Goal: Task Accomplishment & Management: Use online tool/utility

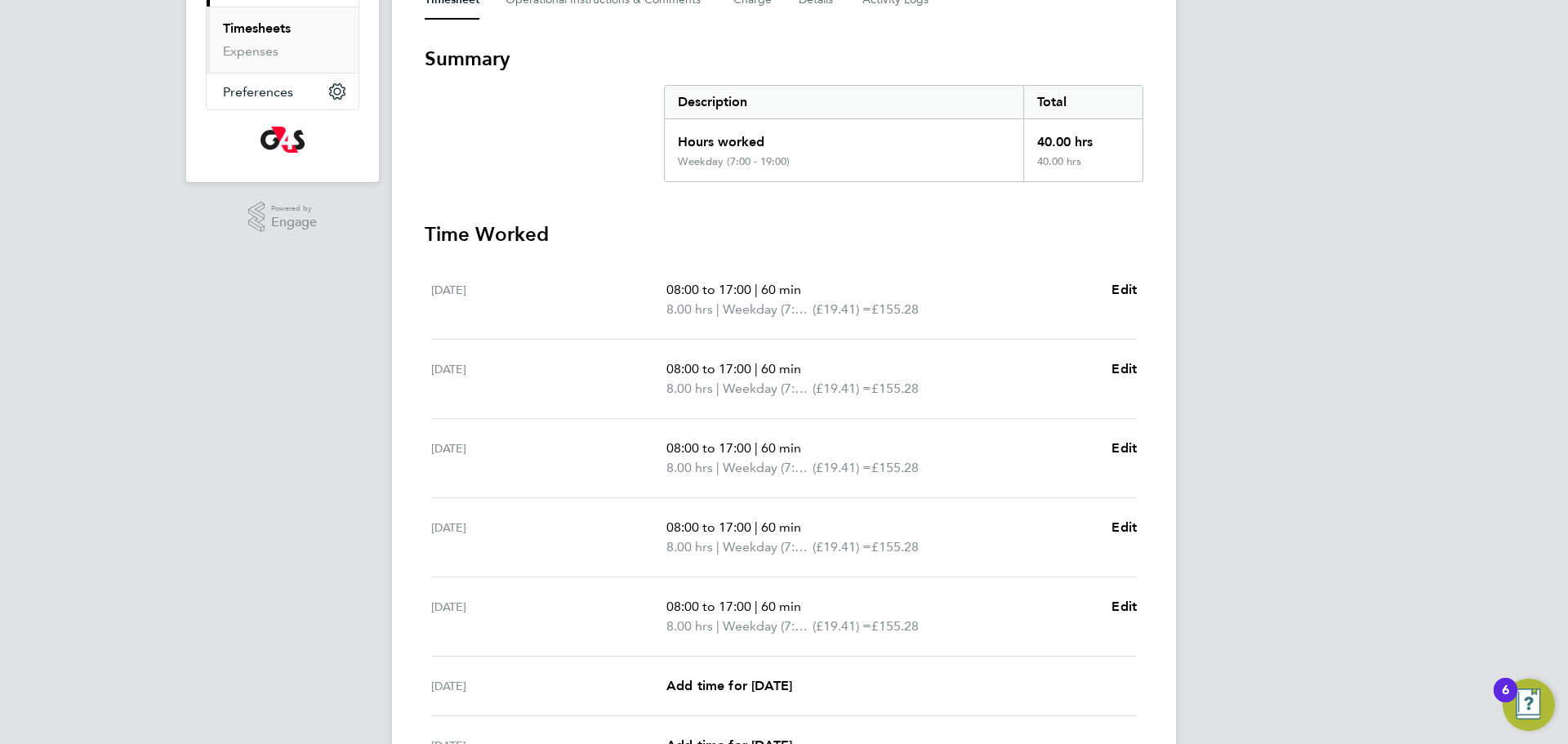
scroll to position [436, 0]
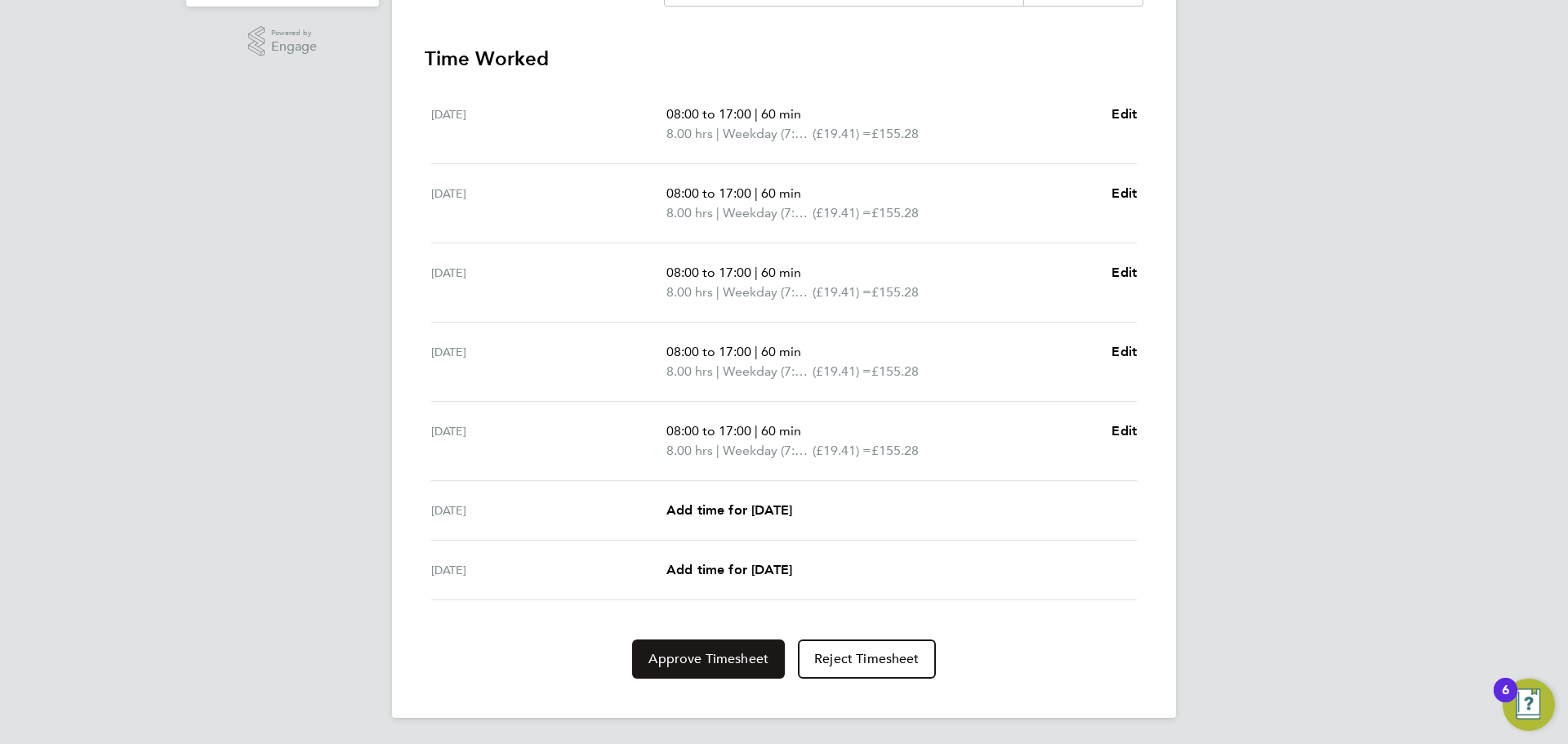
click at [725, 661] on span "Approve Timesheet" at bounding box center [708, 659] width 120 height 16
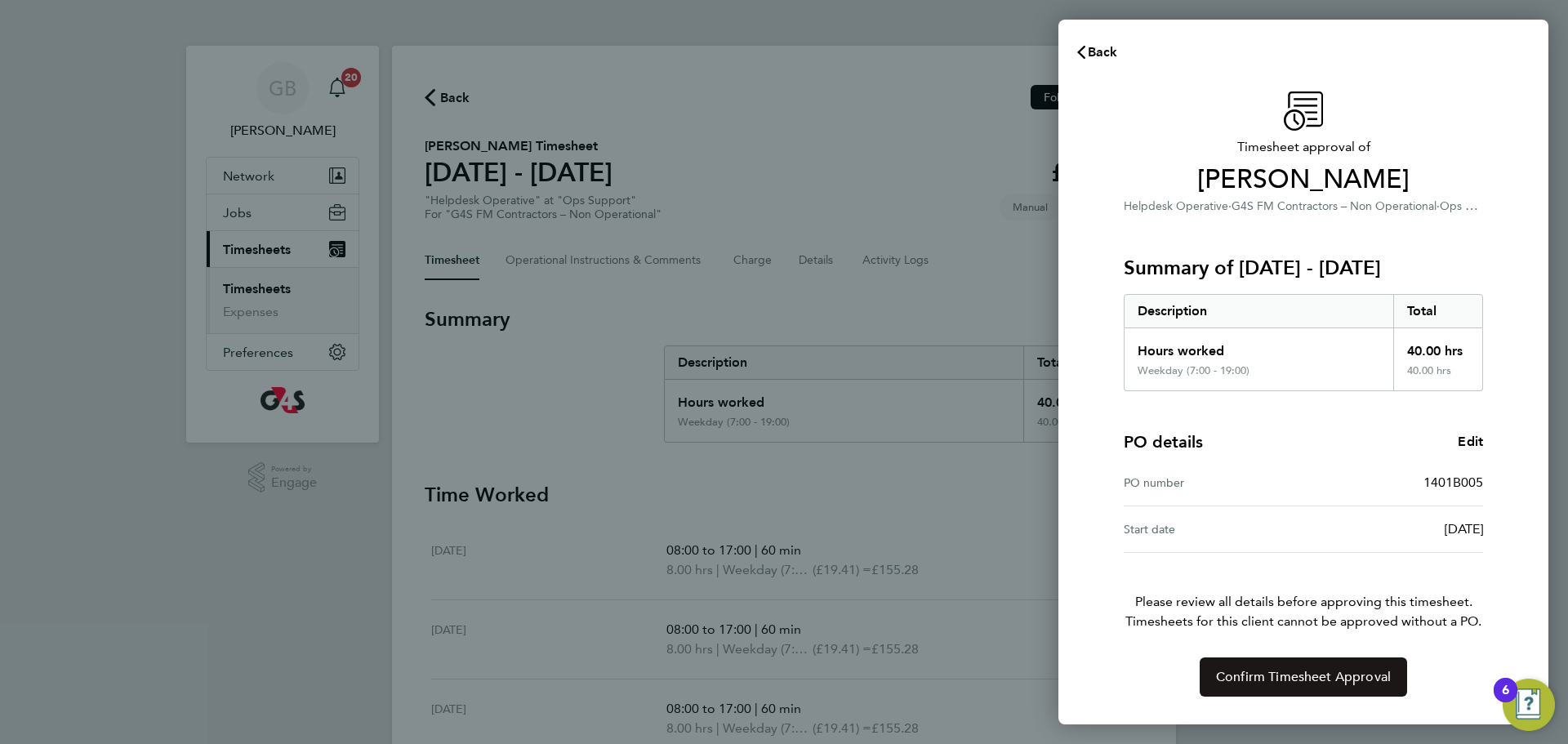
click at [1254, 674] on span "Confirm Timesheet Approval" at bounding box center [1303, 677] width 175 height 16
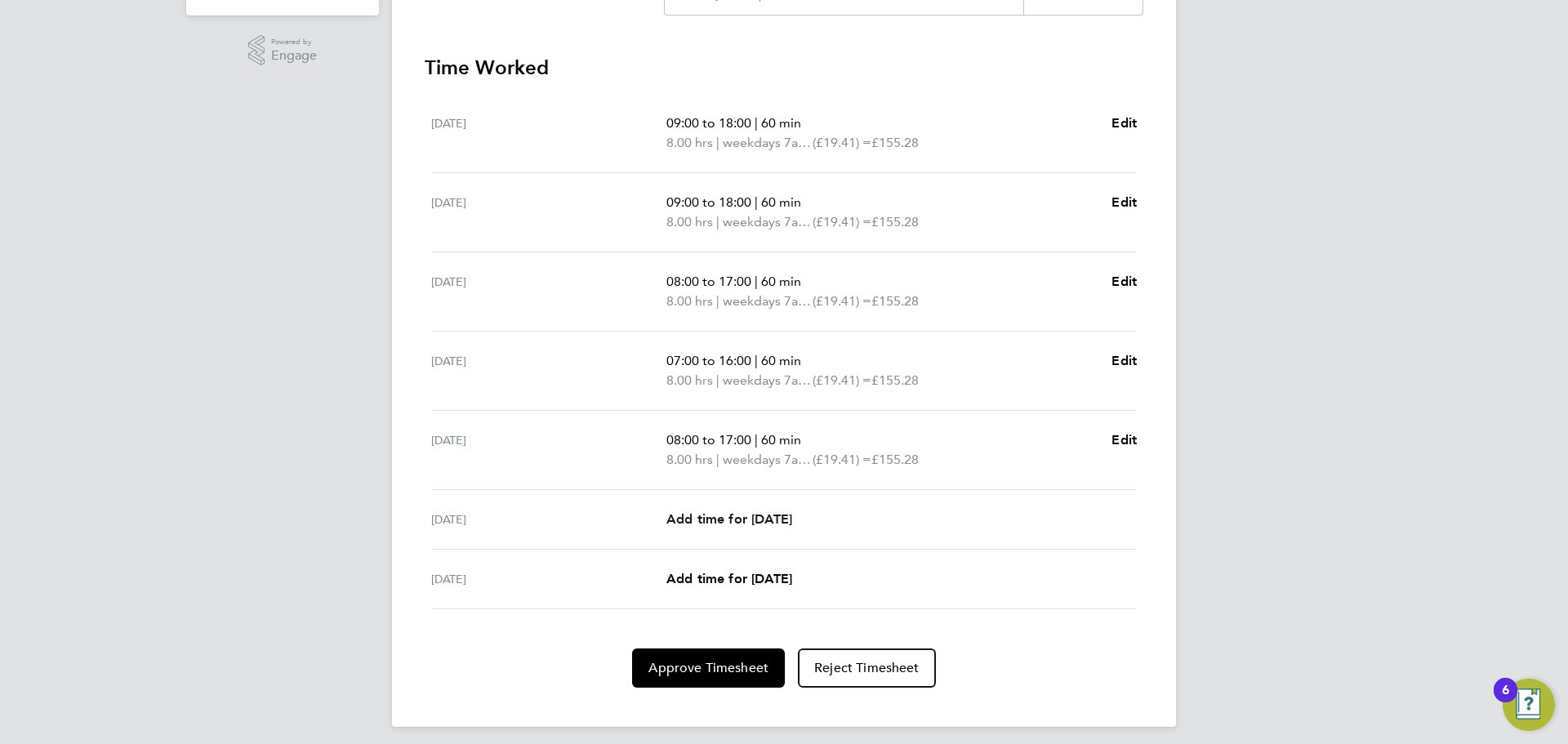
scroll to position [436, 0]
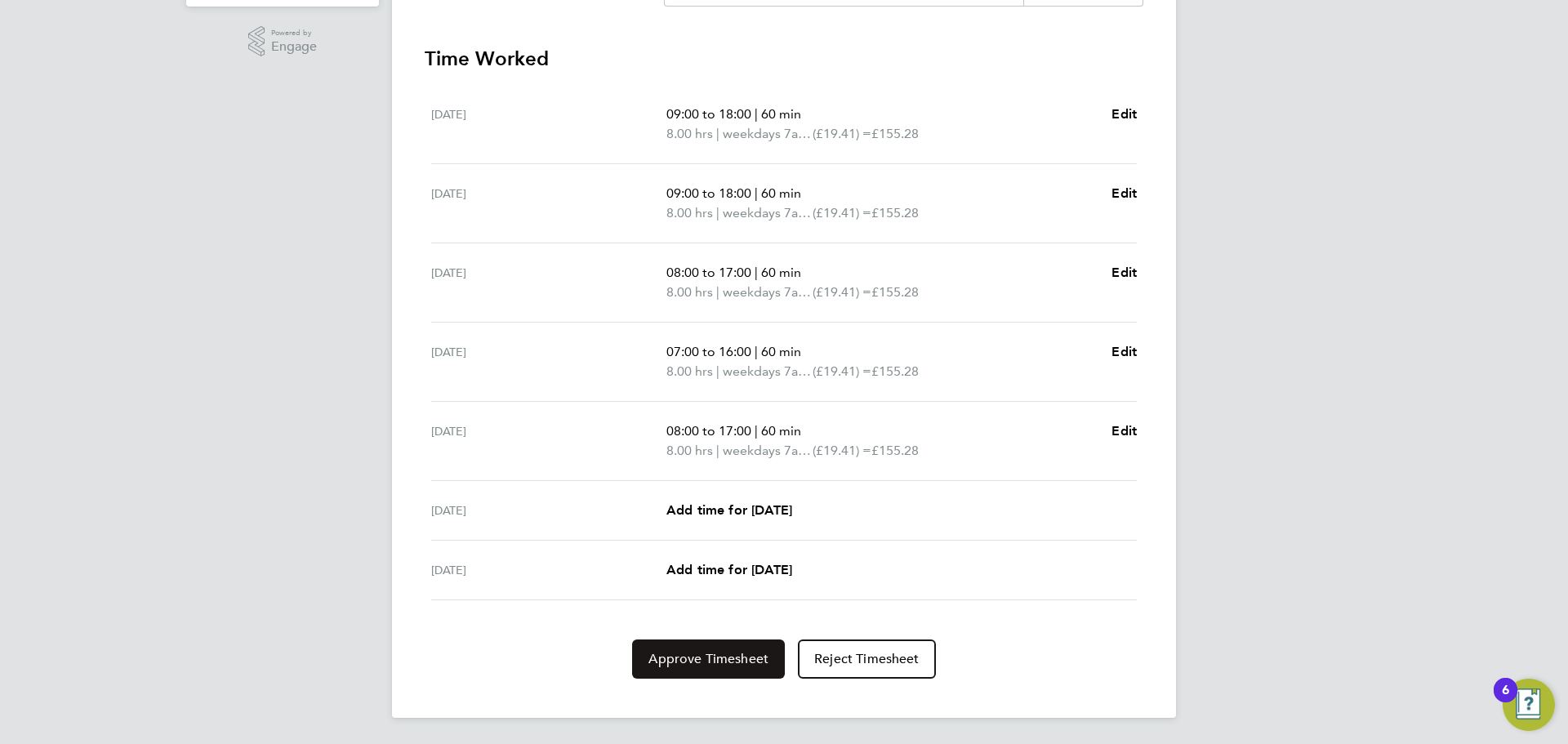
click at [730, 661] on span "Approve Timesheet" at bounding box center [708, 659] width 120 height 16
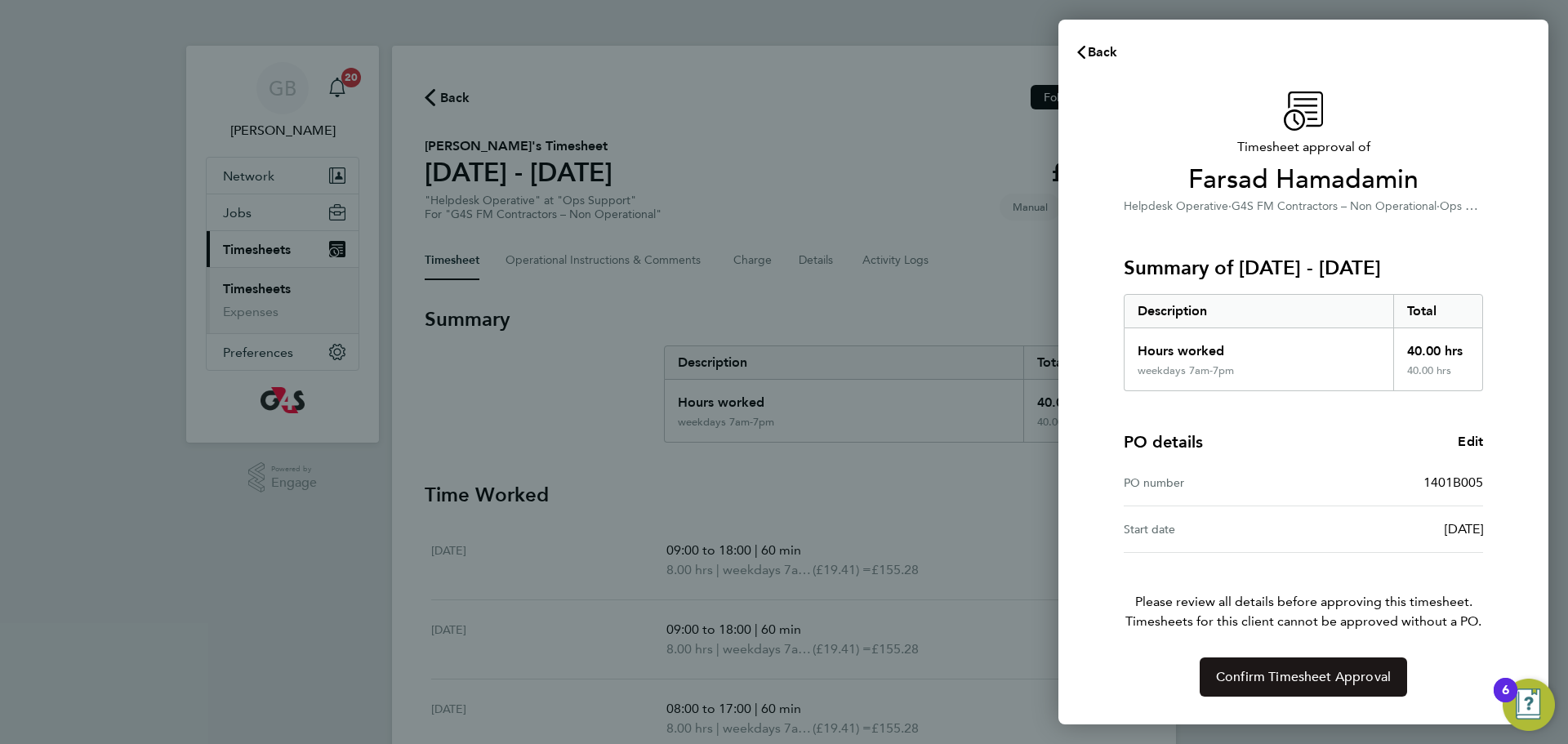
click at [1243, 675] on span "Confirm Timesheet Approval" at bounding box center [1303, 677] width 175 height 16
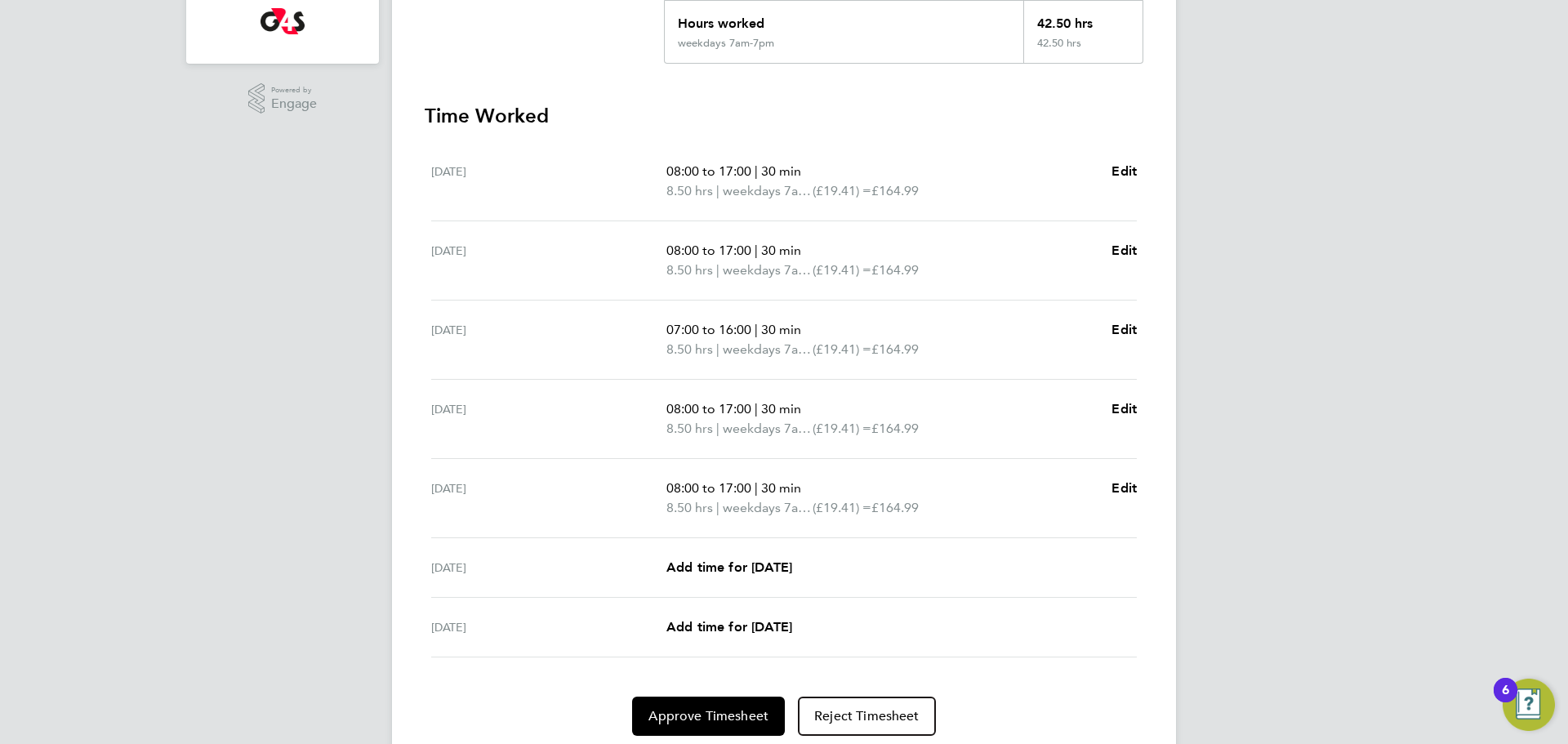
scroll to position [407, 0]
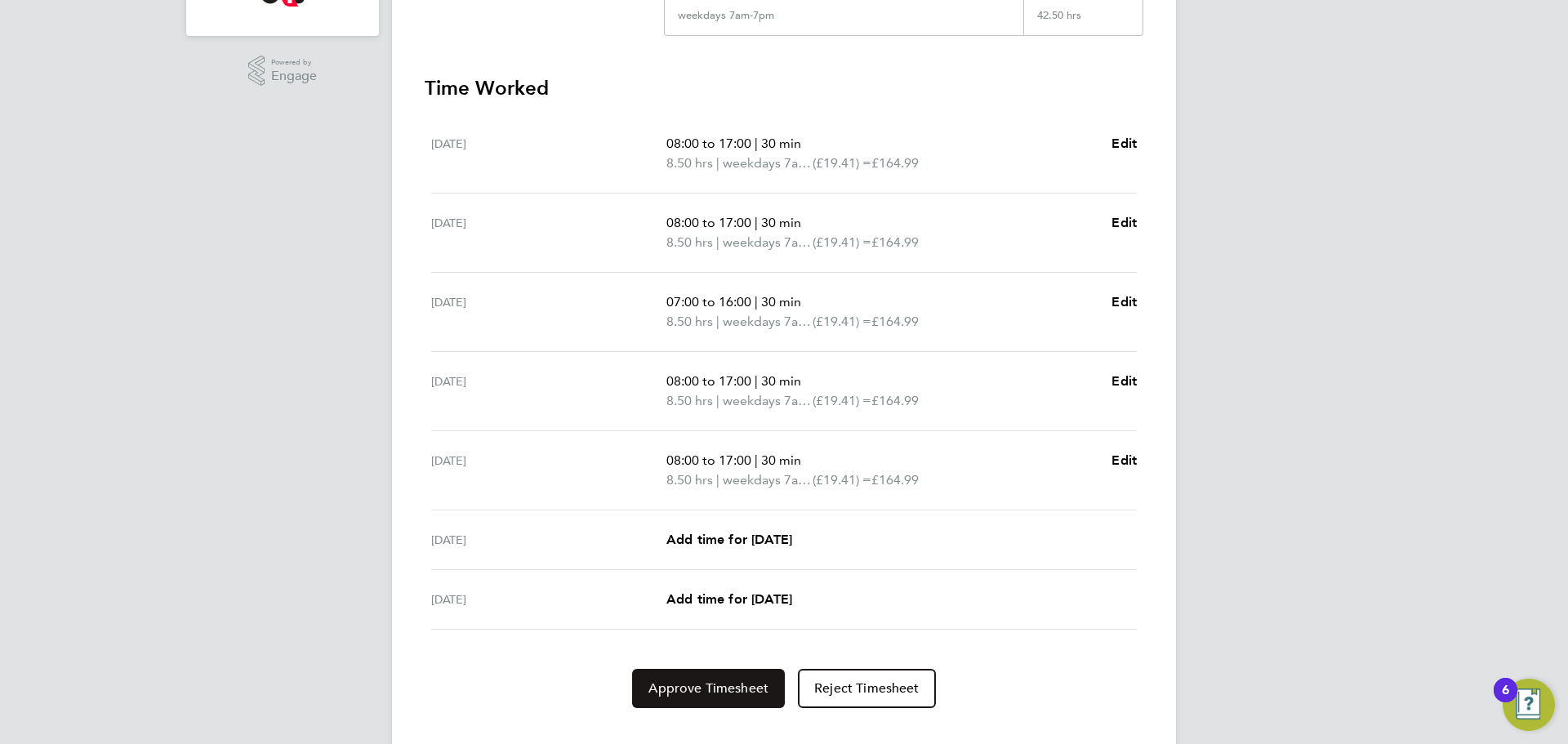
click at [728, 691] on span "Approve Timesheet" at bounding box center [708, 688] width 120 height 16
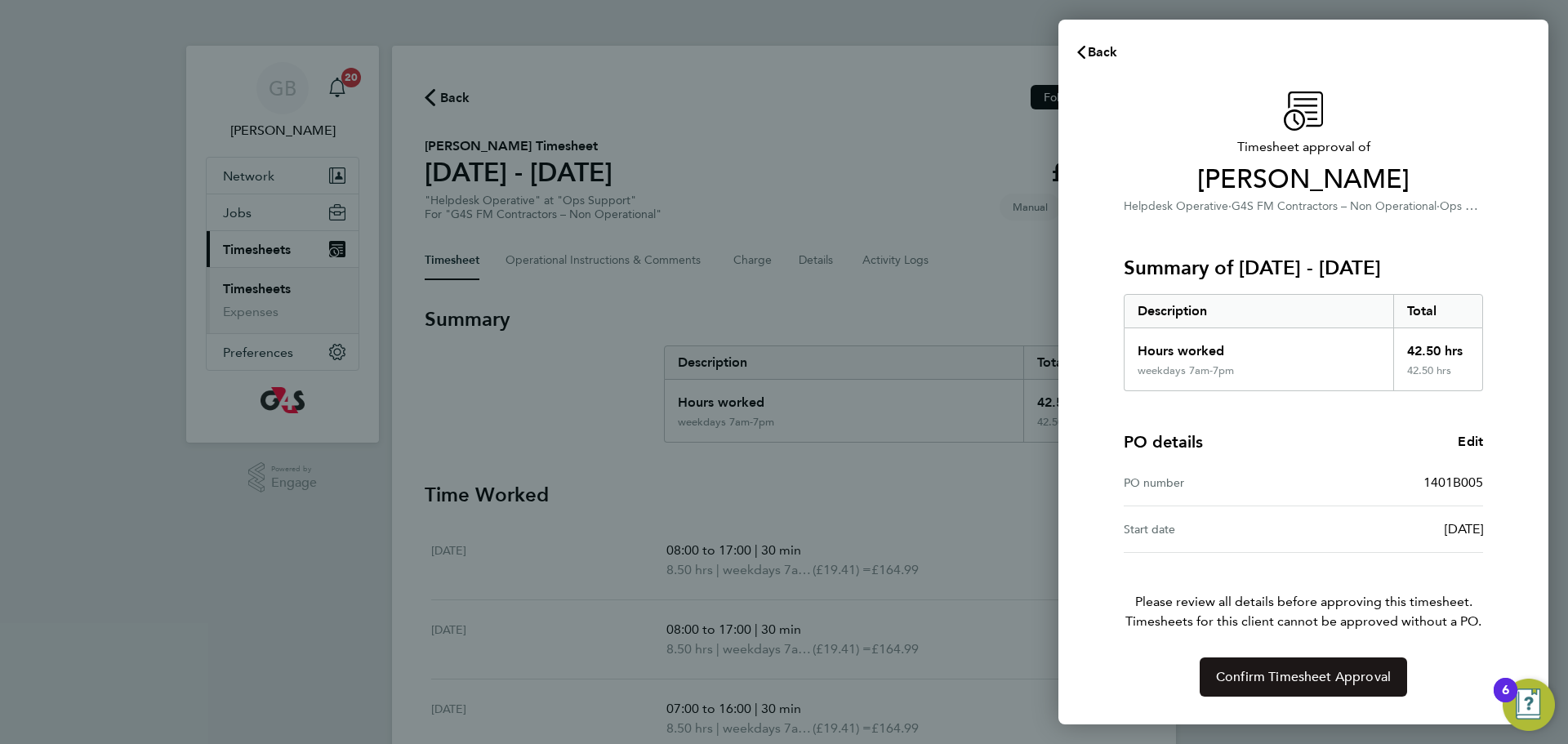
click at [1290, 682] on span "Confirm Timesheet Approval" at bounding box center [1303, 677] width 175 height 16
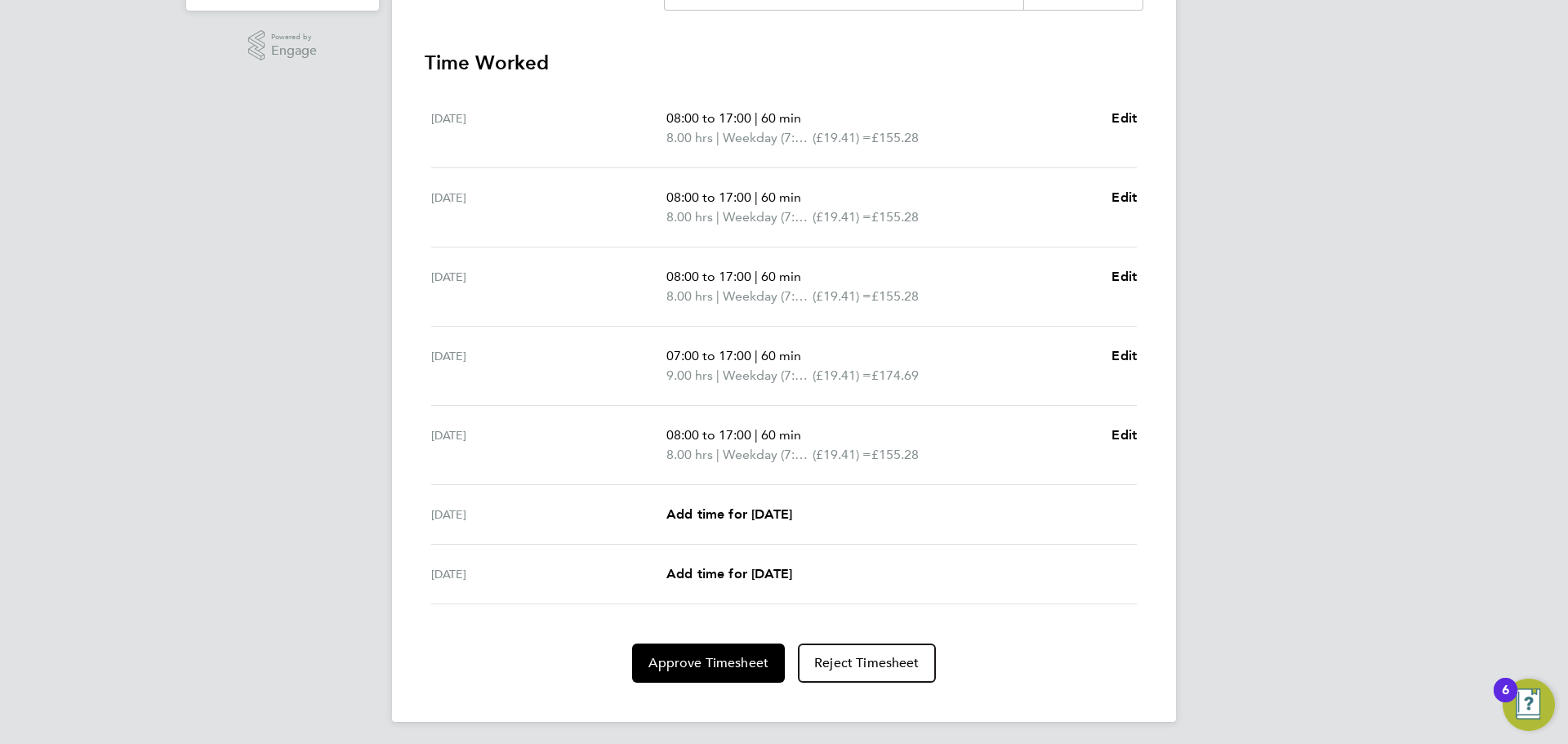
scroll to position [436, 0]
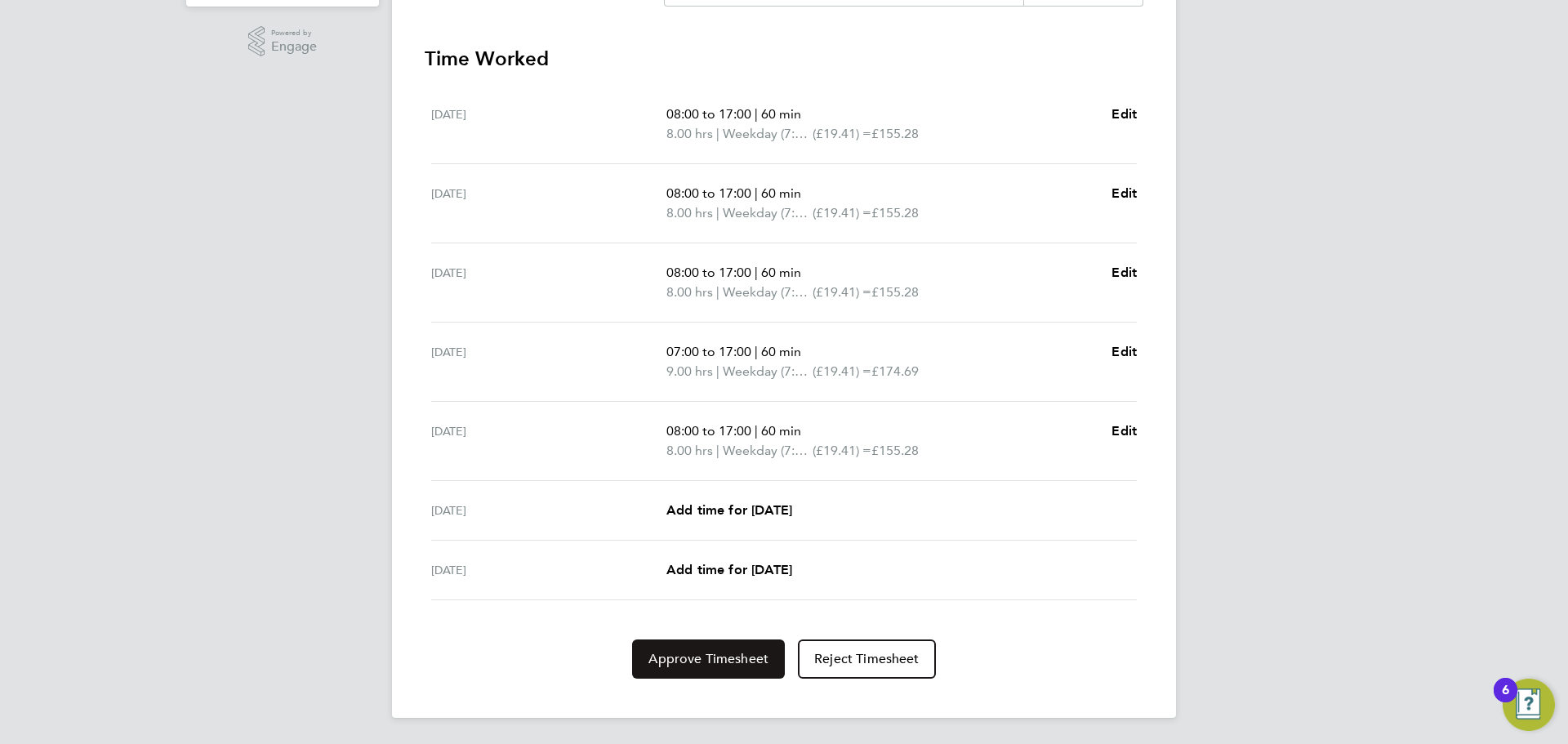
click at [728, 662] on span "Approve Timesheet" at bounding box center [708, 659] width 120 height 16
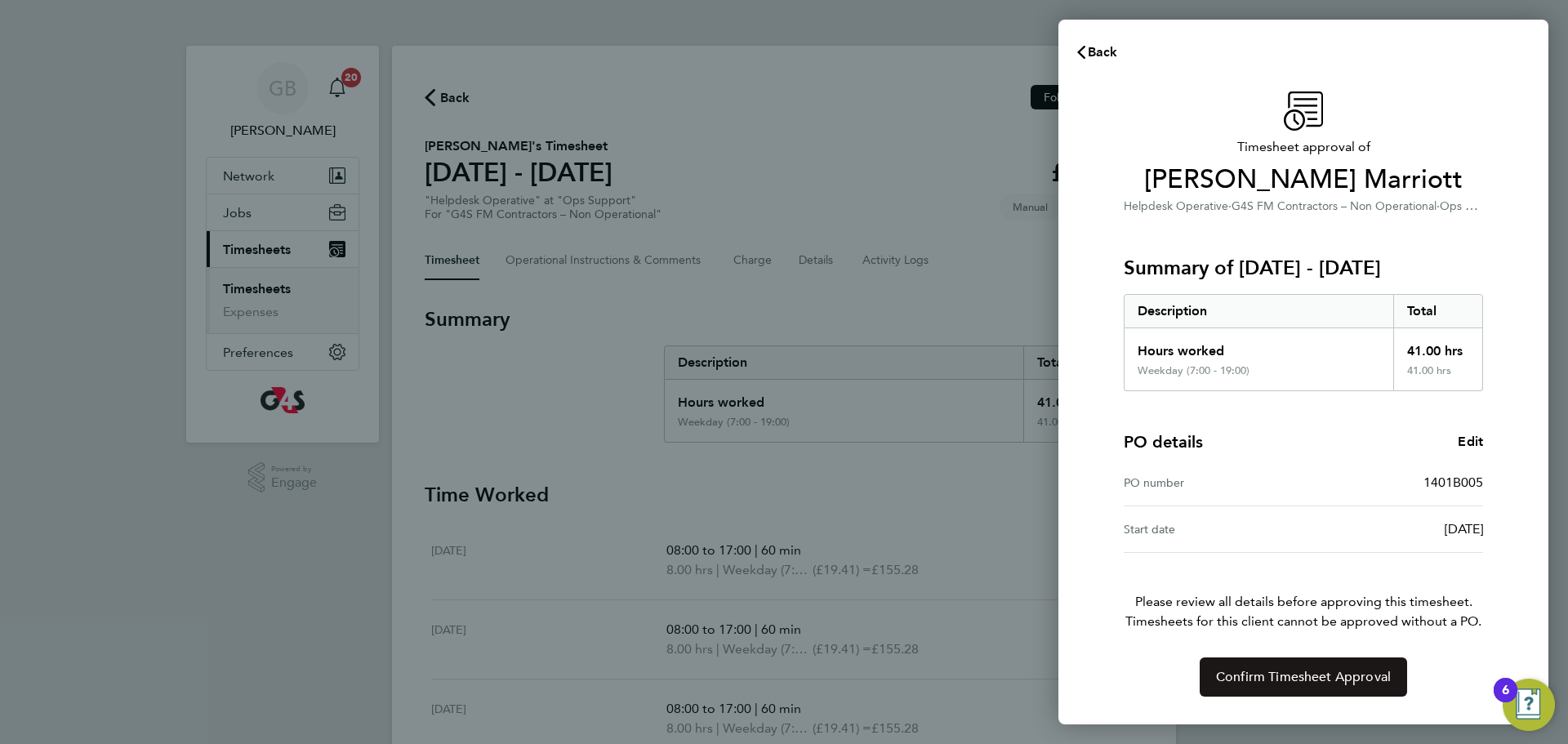
click at [1302, 680] on span "Confirm Timesheet Approval" at bounding box center [1303, 677] width 175 height 16
